Goal: Task Accomplishment & Management: Complete application form

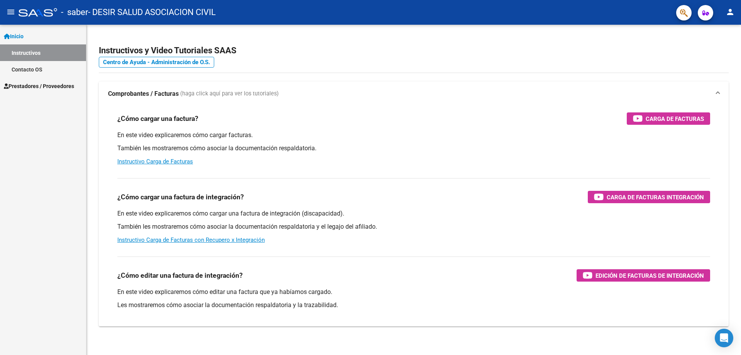
click at [36, 83] on span "Prestadores / Proveedores" at bounding box center [39, 86] width 70 height 8
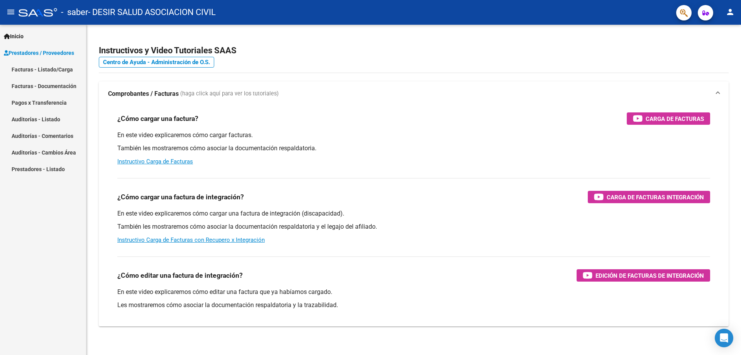
click at [46, 71] on link "Facturas - Listado/Carga" at bounding box center [43, 69] width 86 height 17
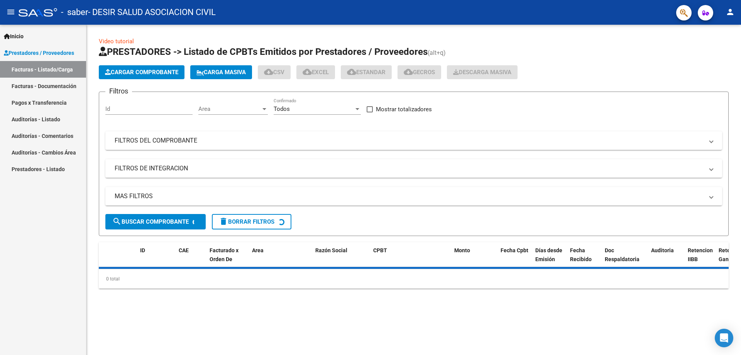
click at [137, 70] on span "Cargar Comprobante" at bounding box center [141, 72] width 73 height 7
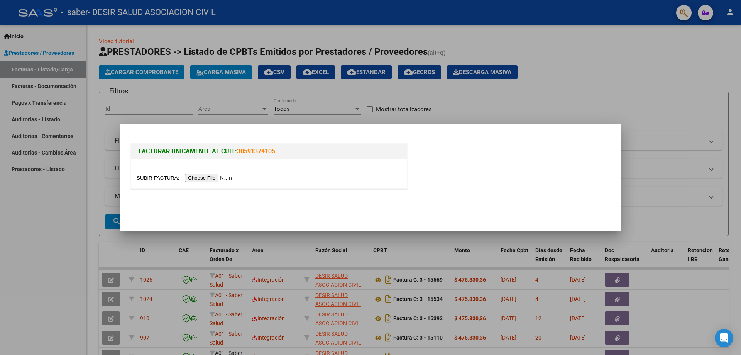
click at [207, 177] on input "file" at bounding box center [186, 178] width 98 height 8
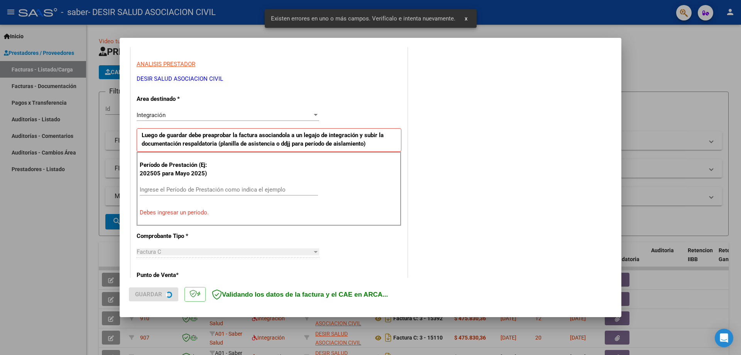
scroll to position [138, 0]
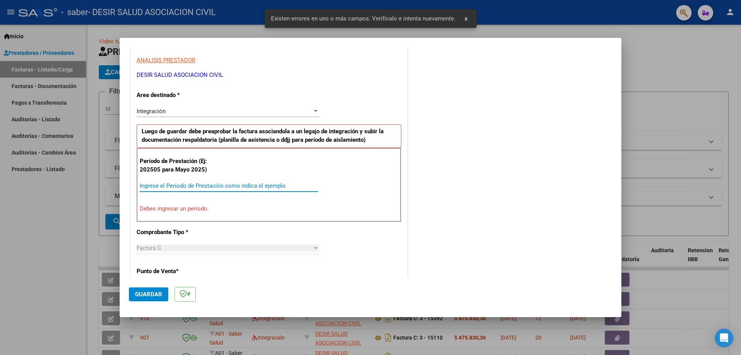
click at [210, 183] on input "Ingrese el Período de Prestación como indica el ejemplo" at bounding box center [229, 185] width 178 height 7
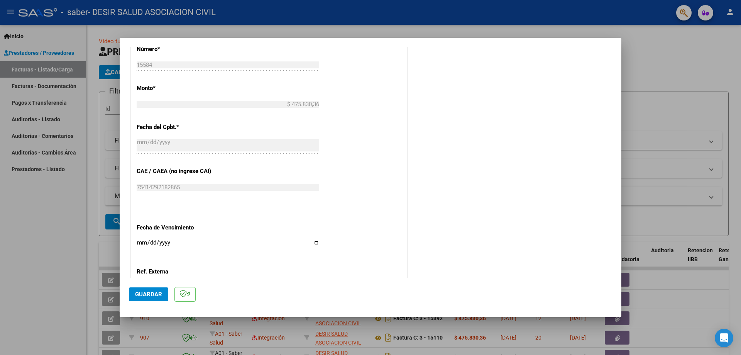
scroll to position [447, 0]
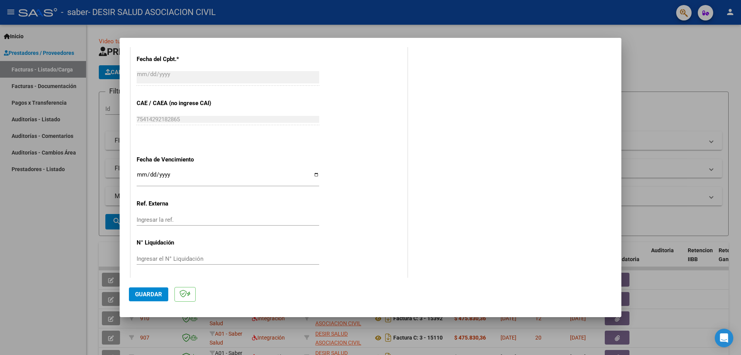
type input "202509"
click at [312, 174] on input "Ingresar la fecha" at bounding box center [228, 177] width 183 height 12
type input "2025-10-19"
click at [147, 292] on span "Guardar" at bounding box center [148, 294] width 27 height 7
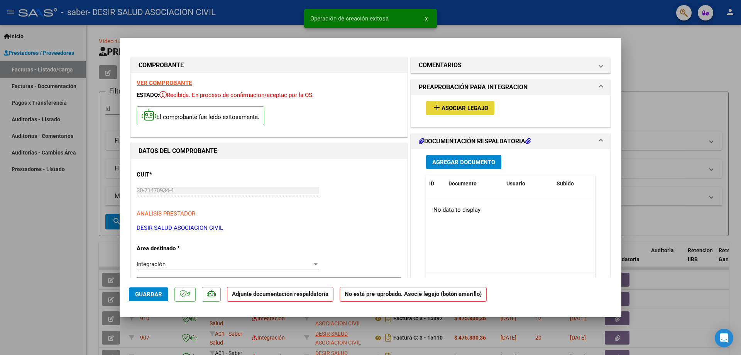
click at [467, 107] on span "Asociar Legajo" at bounding box center [465, 108] width 47 height 7
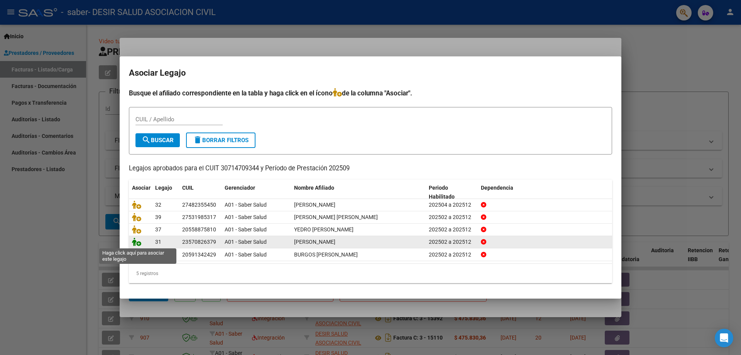
click at [139, 244] on icon at bounding box center [136, 241] width 9 height 8
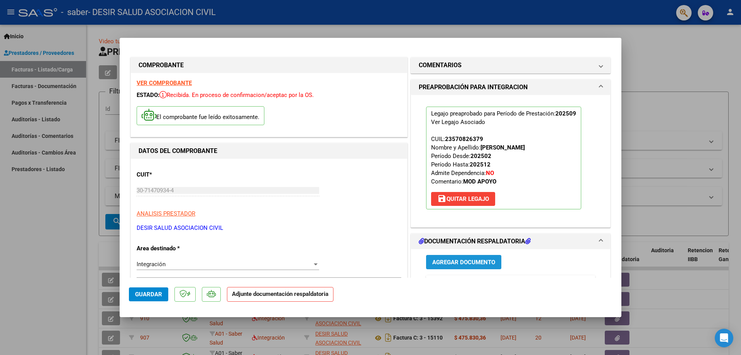
click at [450, 263] on span "Agregar Documento" at bounding box center [464, 262] width 63 height 7
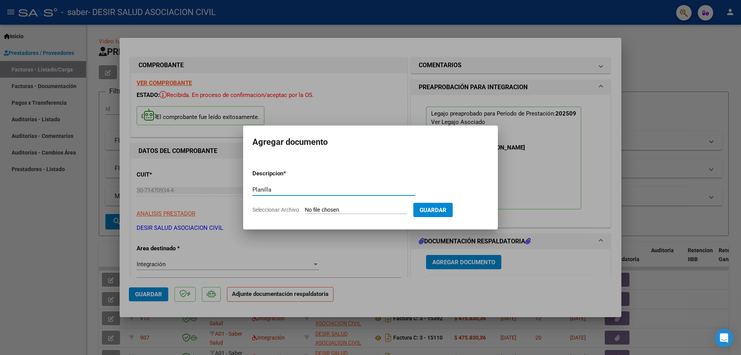
type input "Planilla"
click at [346, 210] on input "Seleccionar Archivo" at bounding box center [356, 210] width 102 height 7
type input "C:\fakepath\Benjamin Rojas-ok 9.pdf"
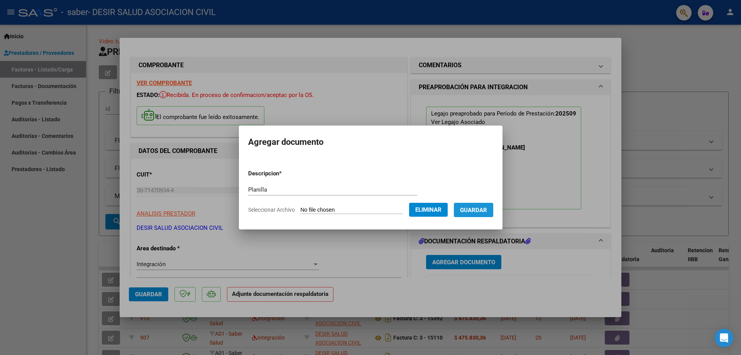
click at [481, 212] on span "Guardar" at bounding box center [473, 210] width 27 height 7
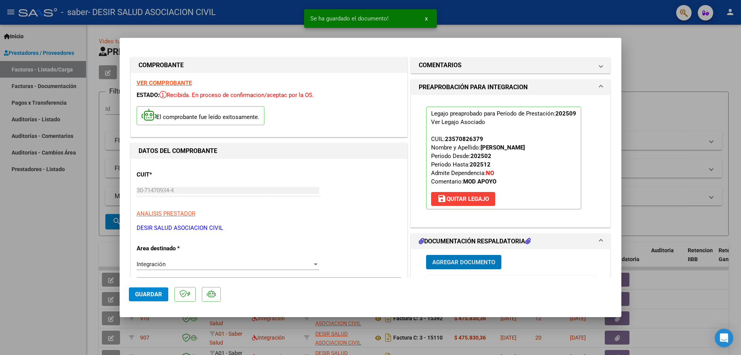
click at [137, 296] on span "Guardar" at bounding box center [148, 294] width 27 height 7
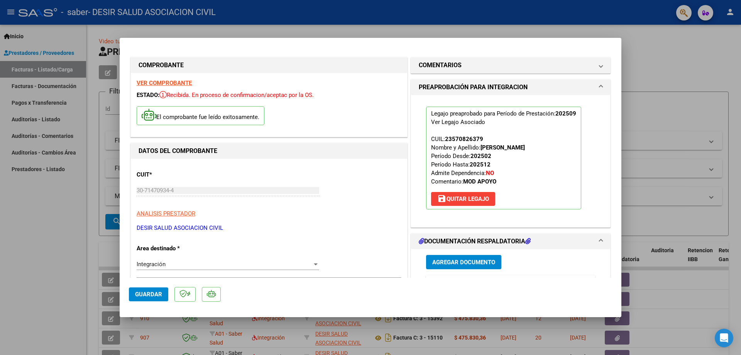
click at [147, 294] on span "Guardar" at bounding box center [148, 294] width 27 height 7
type input "$ 0,00"
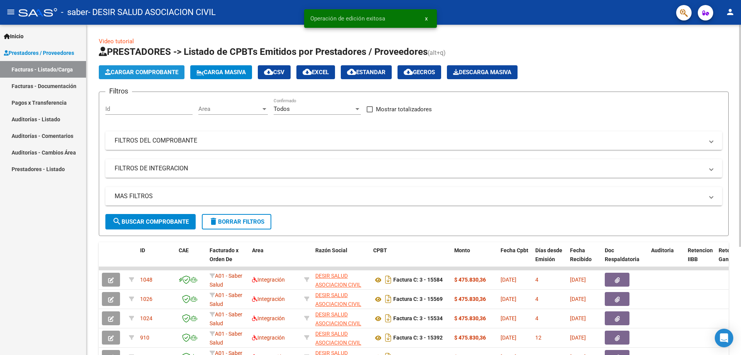
click at [150, 74] on span "Cargar Comprobante" at bounding box center [141, 72] width 73 height 7
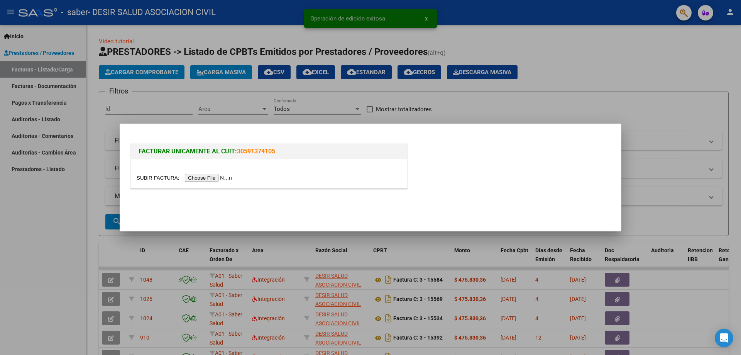
click at [202, 176] on input "file" at bounding box center [186, 178] width 98 height 8
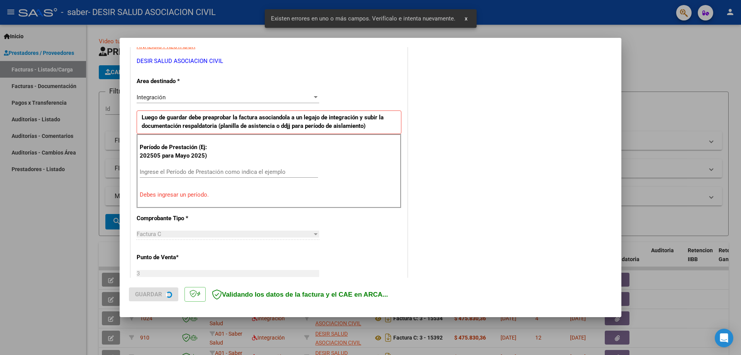
scroll to position [153, 0]
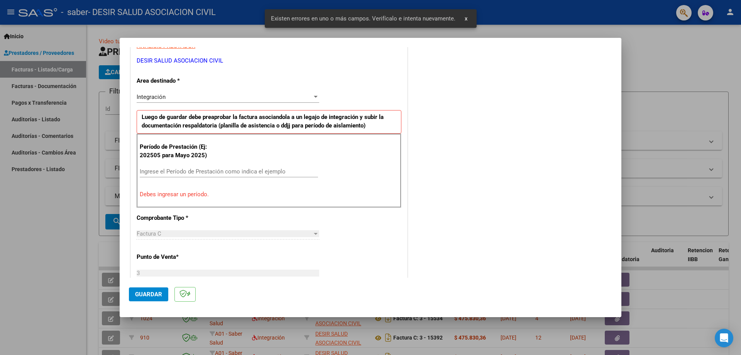
click at [166, 170] on input "Ingrese el Período de Prestación como indica el ejemplo" at bounding box center [229, 171] width 178 height 7
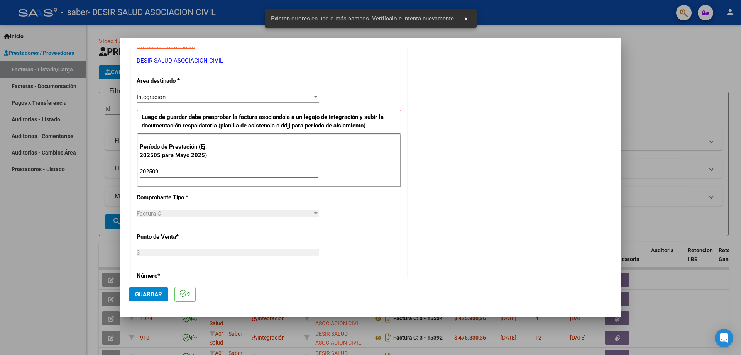
type input "202509"
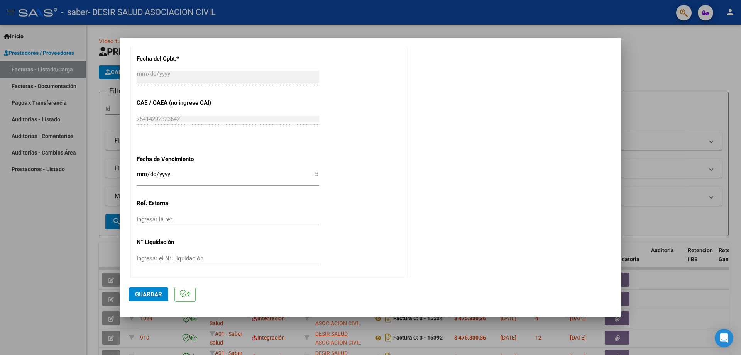
click at [315, 172] on input "Ingresar la fecha" at bounding box center [228, 177] width 183 height 12
type input "2025-10-19"
click at [152, 293] on span "Guardar" at bounding box center [148, 294] width 27 height 7
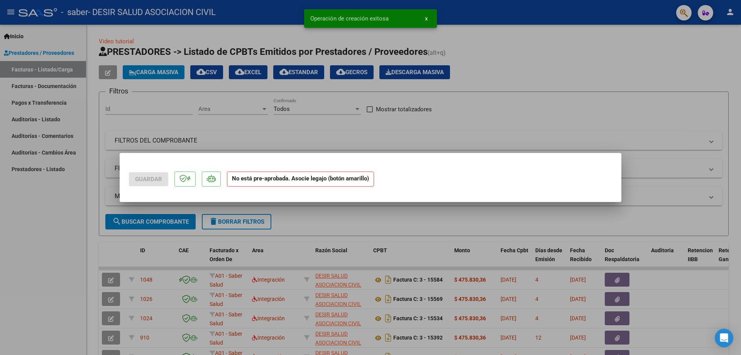
scroll to position [0, 0]
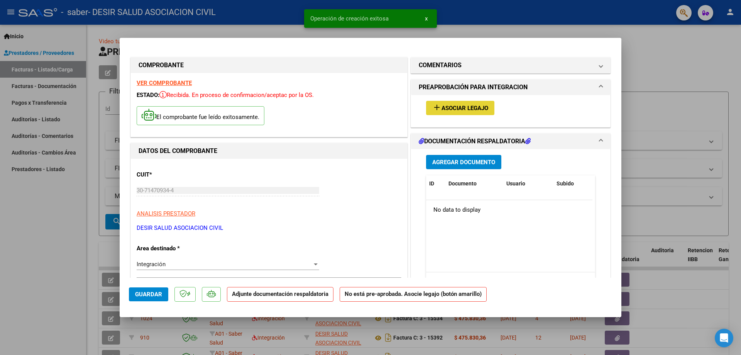
click at [468, 106] on span "Asociar Legajo" at bounding box center [465, 108] width 47 height 7
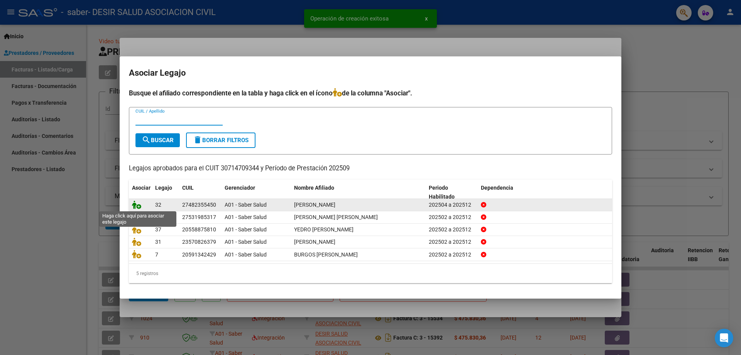
click at [136, 207] on icon at bounding box center [136, 204] width 9 height 8
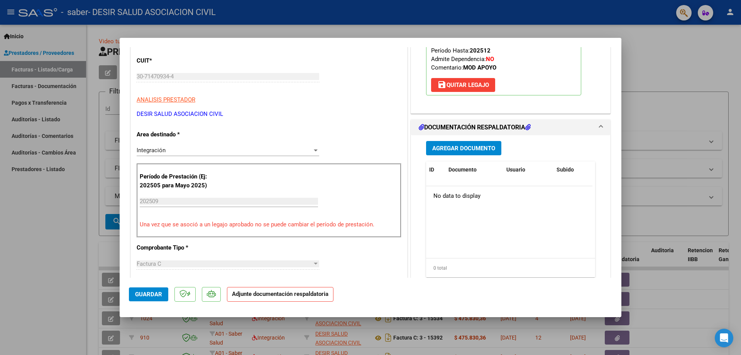
scroll to position [116, 0]
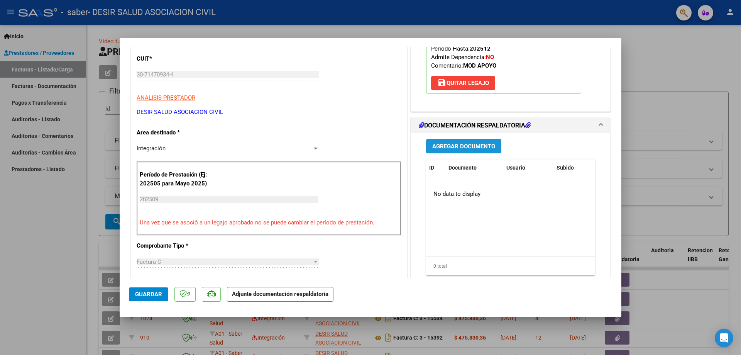
click at [463, 145] on span "Agregar Documento" at bounding box center [464, 146] width 63 height 7
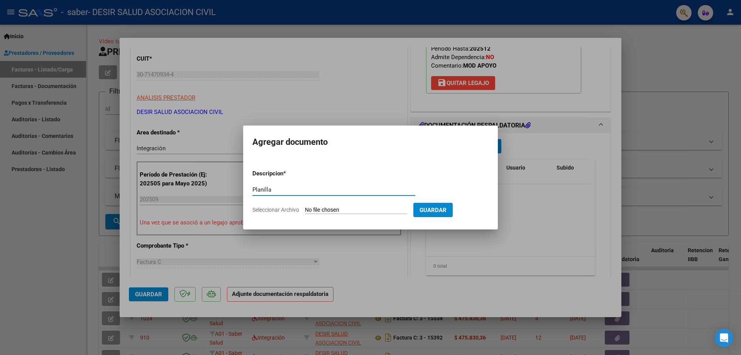
type input "Planilla"
click at [346, 210] on input "Seleccionar Archivo" at bounding box center [356, 210] width 102 height 7
type input "C:\fakepath\Abril Miranda OK 9.pdf"
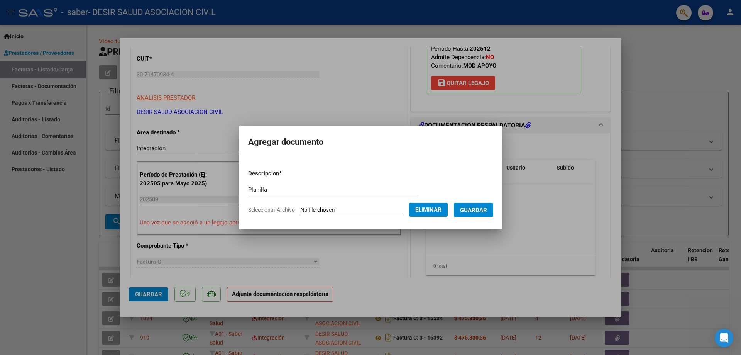
click at [487, 212] on span "Guardar" at bounding box center [473, 210] width 27 height 7
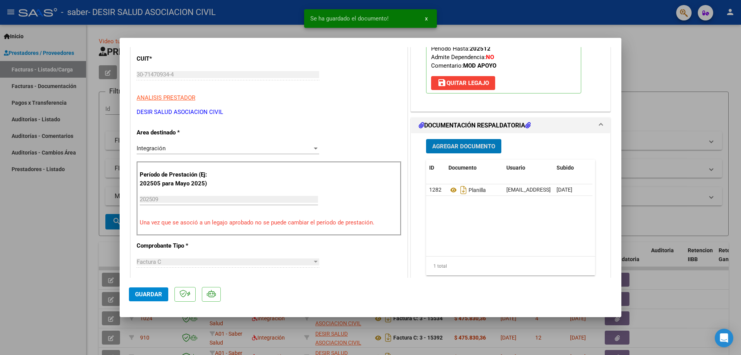
click at [144, 297] on span "Guardar" at bounding box center [148, 294] width 27 height 7
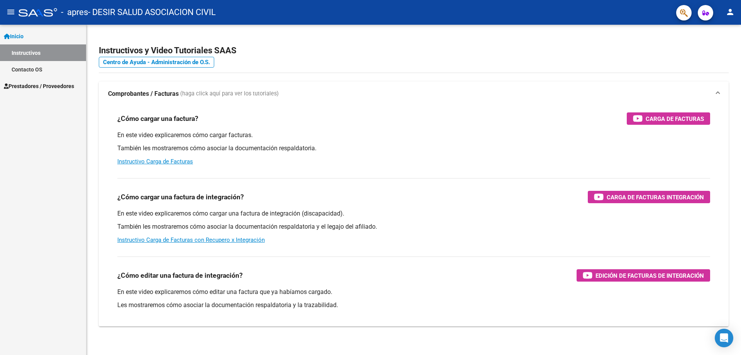
click at [26, 87] on span "Prestadores / Proveedores" at bounding box center [39, 86] width 70 height 8
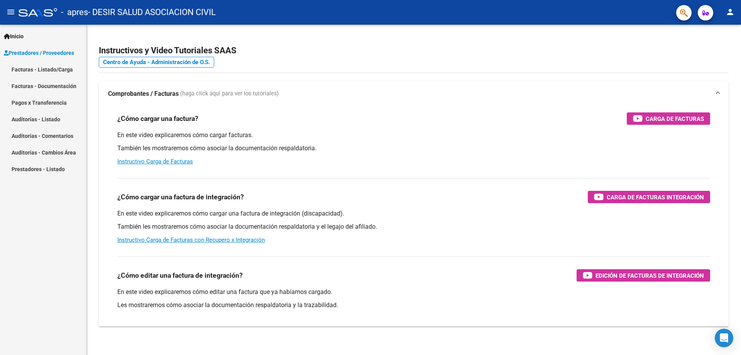
click at [43, 65] on link "Facturas - Listado/Carga" at bounding box center [43, 69] width 86 height 17
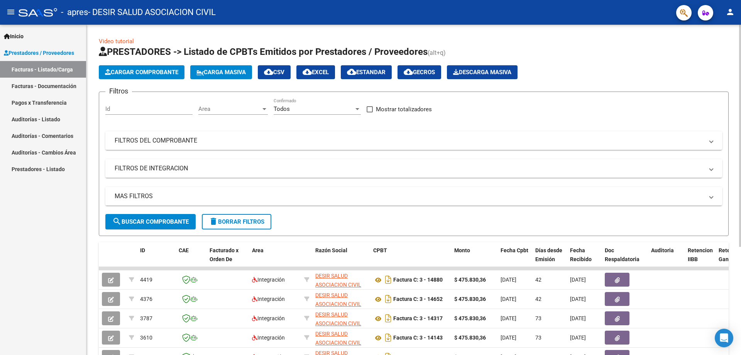
click at [140, 71] on span "Cargar Comprobante" at bounding box center [141, 72] width 73 height 7
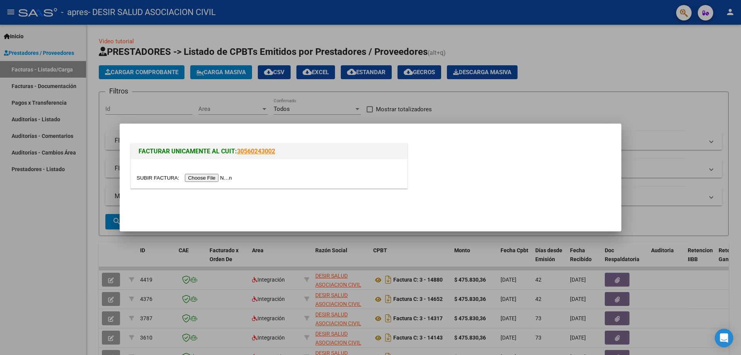
click at [216, 181] on input "file" at bounding box center [186, 178] width 98 height 8
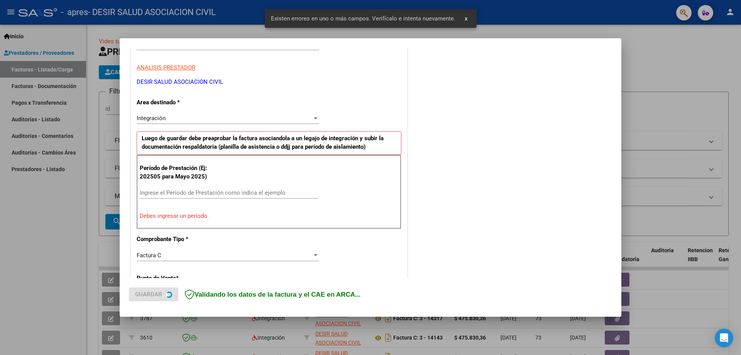
scroll to position [138, 0]
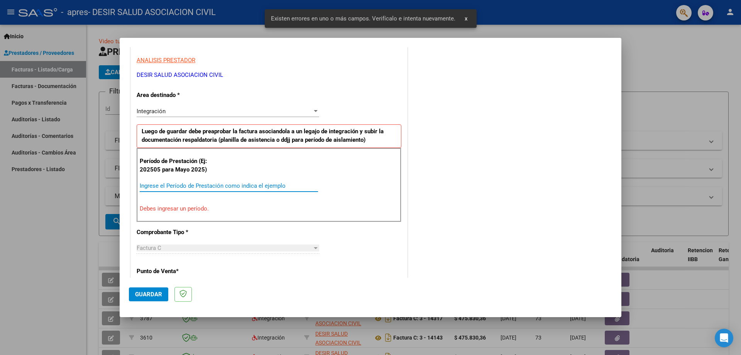
click at [190, 185] on input "Ingrese el Período de Prestación como indica el ejemplo" at bounding box center [229, 185] width 178 height 7
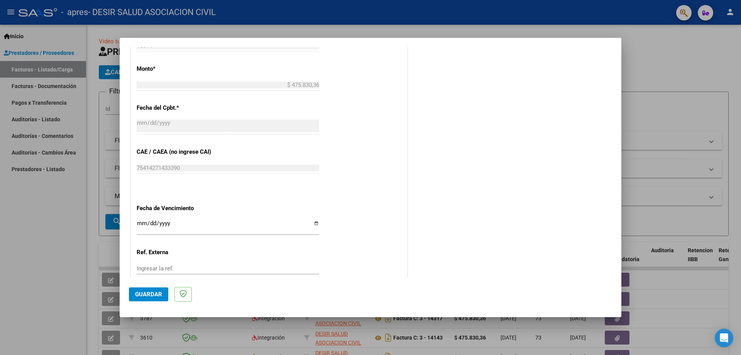
scroll to position [448, 0]
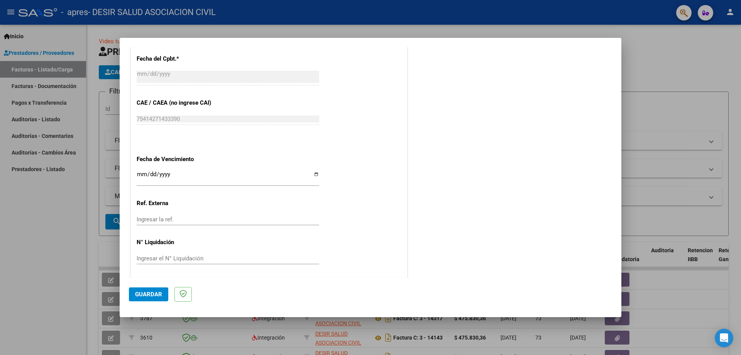
type input "202509"
click at [311, 171] on input "Ingresar la fecha" at bounding box center [228, 177] width 183 height 12
click at [148, 174] on input "Ingresar la fecha" at bounding box center [228, 177] width 183 height 12
click at [313, 172] on input "Ingresar la fecha" at bounding box center [228, 177] width 183 height 12
type input "[DATE]"
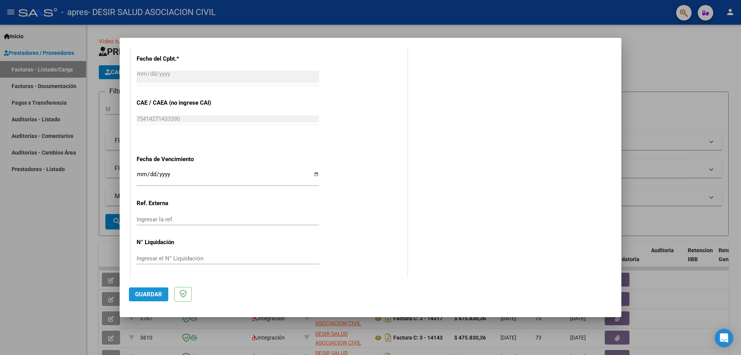
click at [154, 295] on span "Guardar" at bounding box center [148, 294] width 27 height 7
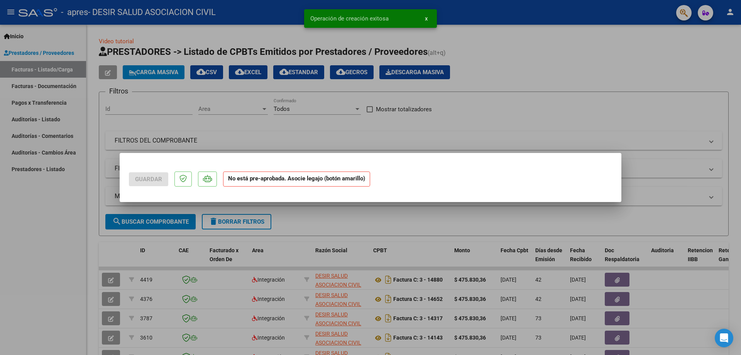
scroll to position [0, 0]
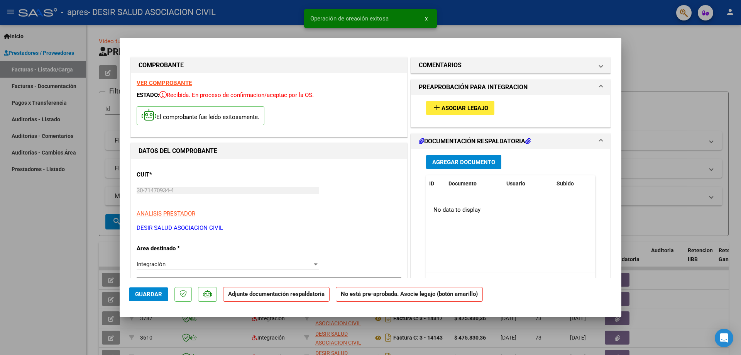
click at [468, 102] on button "add Asociar Legajo" at bounding box center [460, 108] width 68 height 14
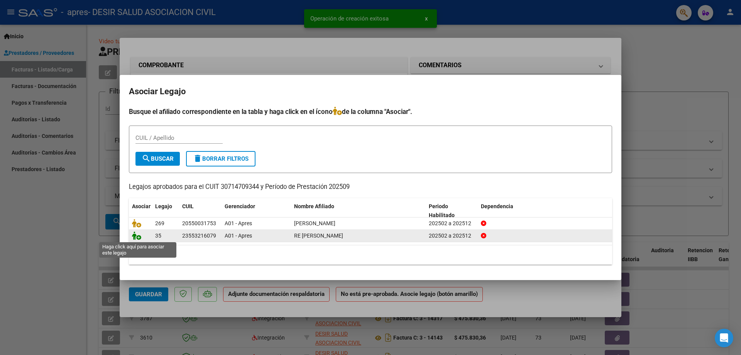
click at [136, 238] on icon at bounding box center [136, 235] width 9 height 8
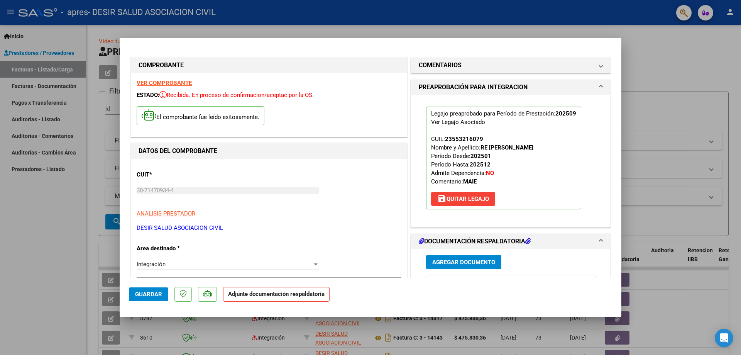
click at [453, 263] on span "Agregar Documento" at bounding box center [464, 262] width 63 height 7
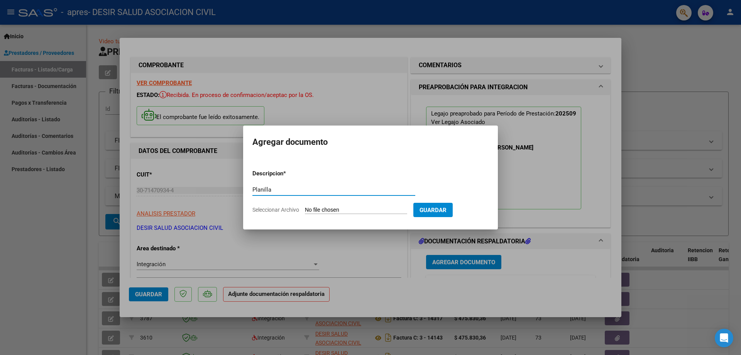
type input "Planilla"
click at [326, 207] on input "Seleccionar Archivo" at bounding box center [356, 210] width 102 height 7
type input "C:\fakepath\[PERSON_NAME]- ok 9.pdf"
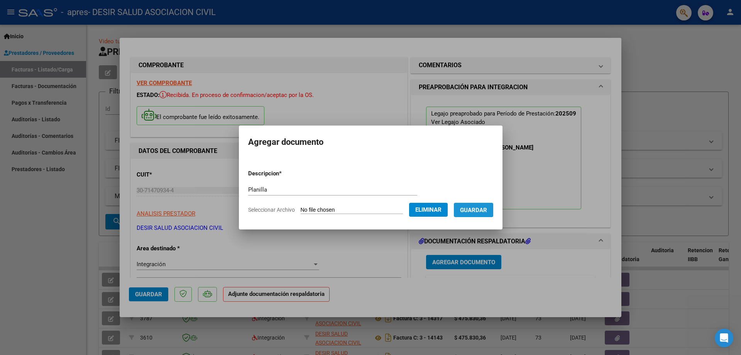
click at [485, 212] on span "Guardar" at bounding box center [473, 210] width 27 height 7
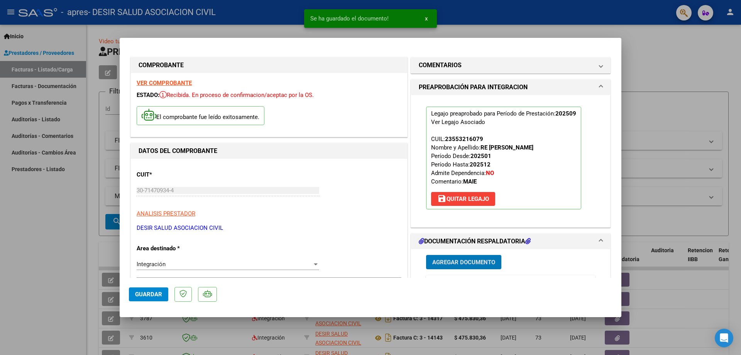
click at [151, 292] on span "Guardar" at bounding box center [148, 294] width 27 height 7
type input "$ 0,00"
